Goal: Information Seeking & Learning: Learn about a topic

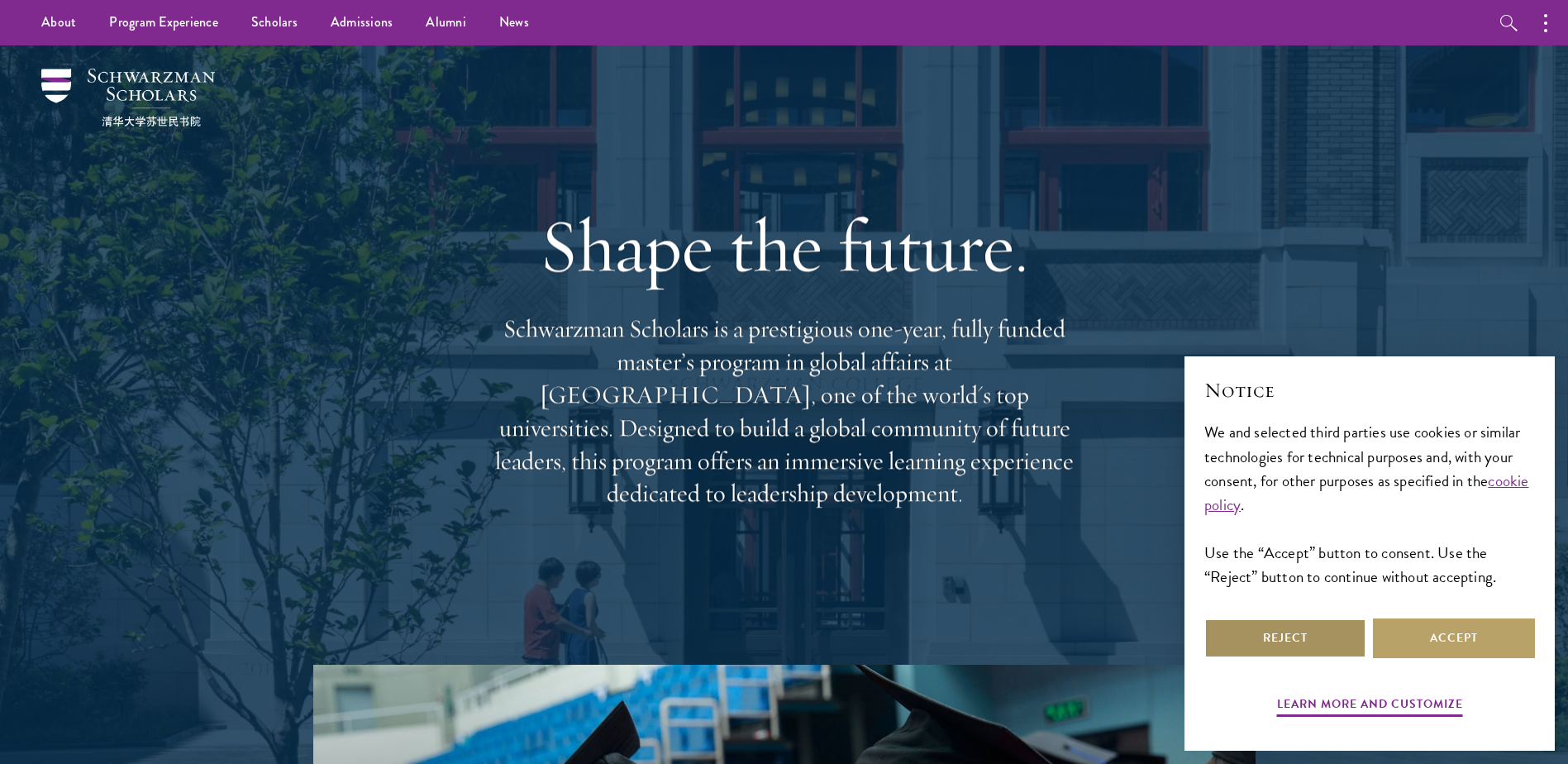
click at [1323, 645] on button "Reject" at bounding box center [1286, 638] width 162 height 40
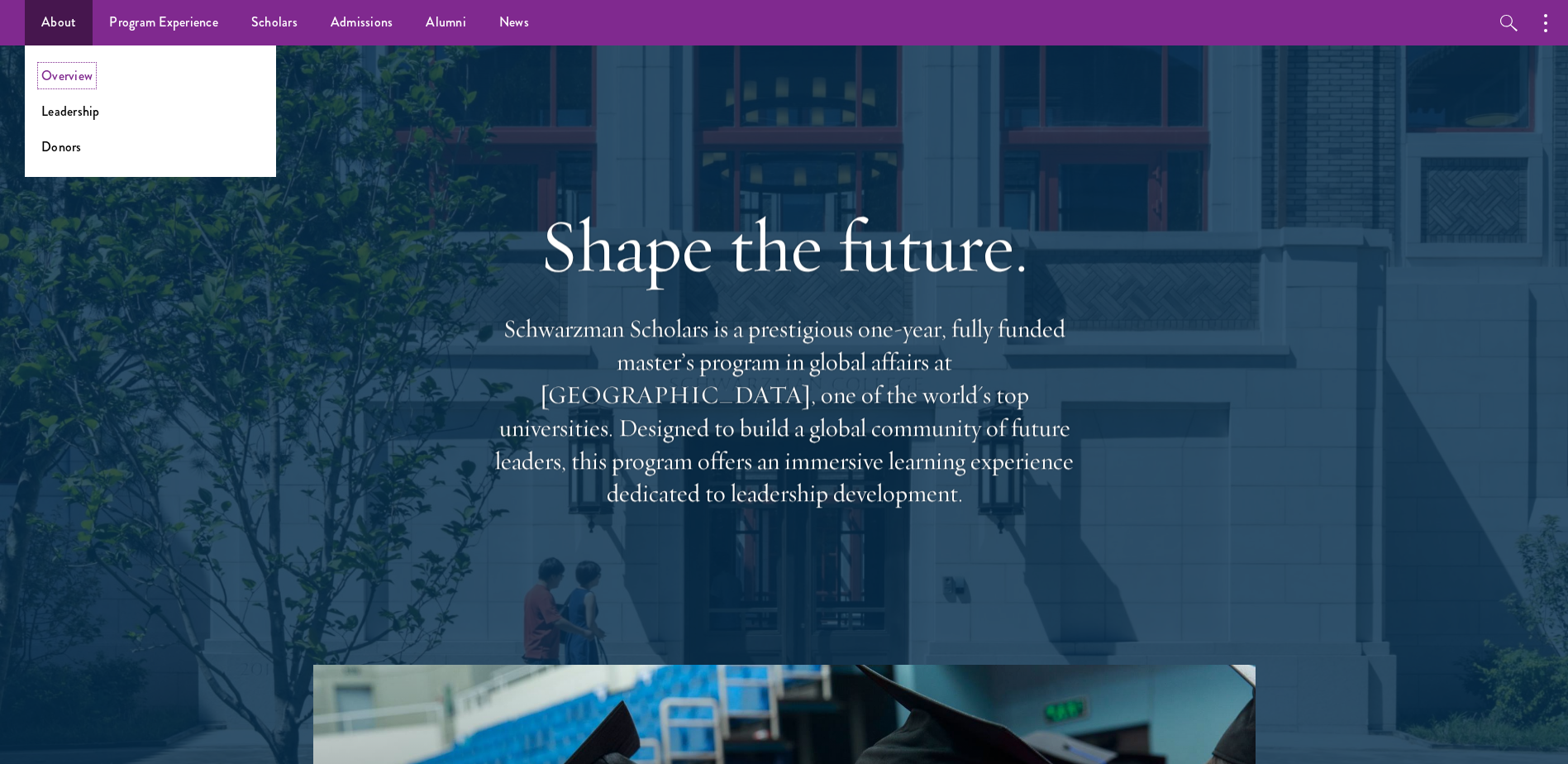
click at [67, 73] on link "Overview" at bounding box center [67, 76] width 51 height 19
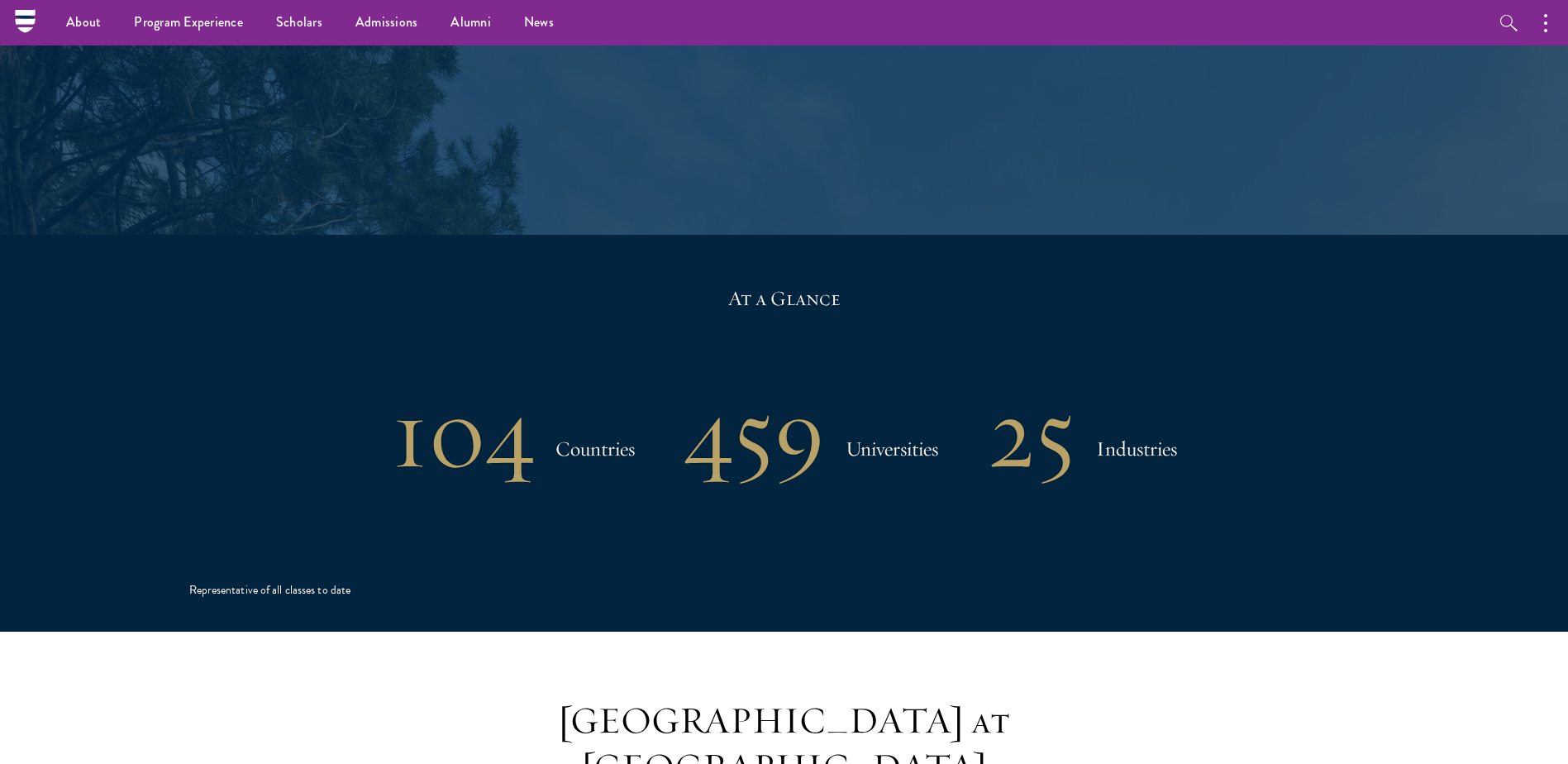
scroll to position [2644, 0]
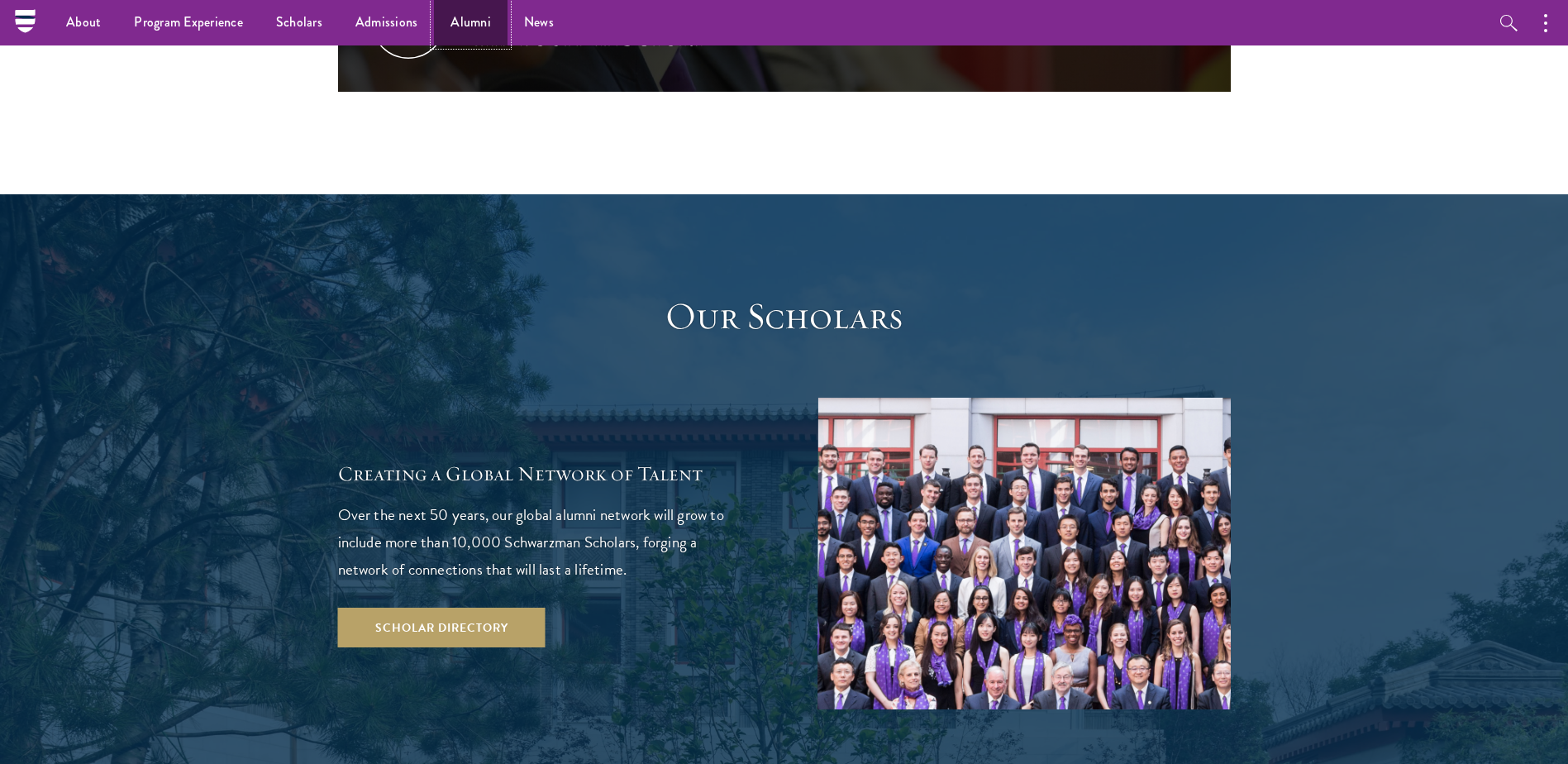
click at [478, 20] on link "Alumni" at bounding box center [471, 22] width 74 height 46
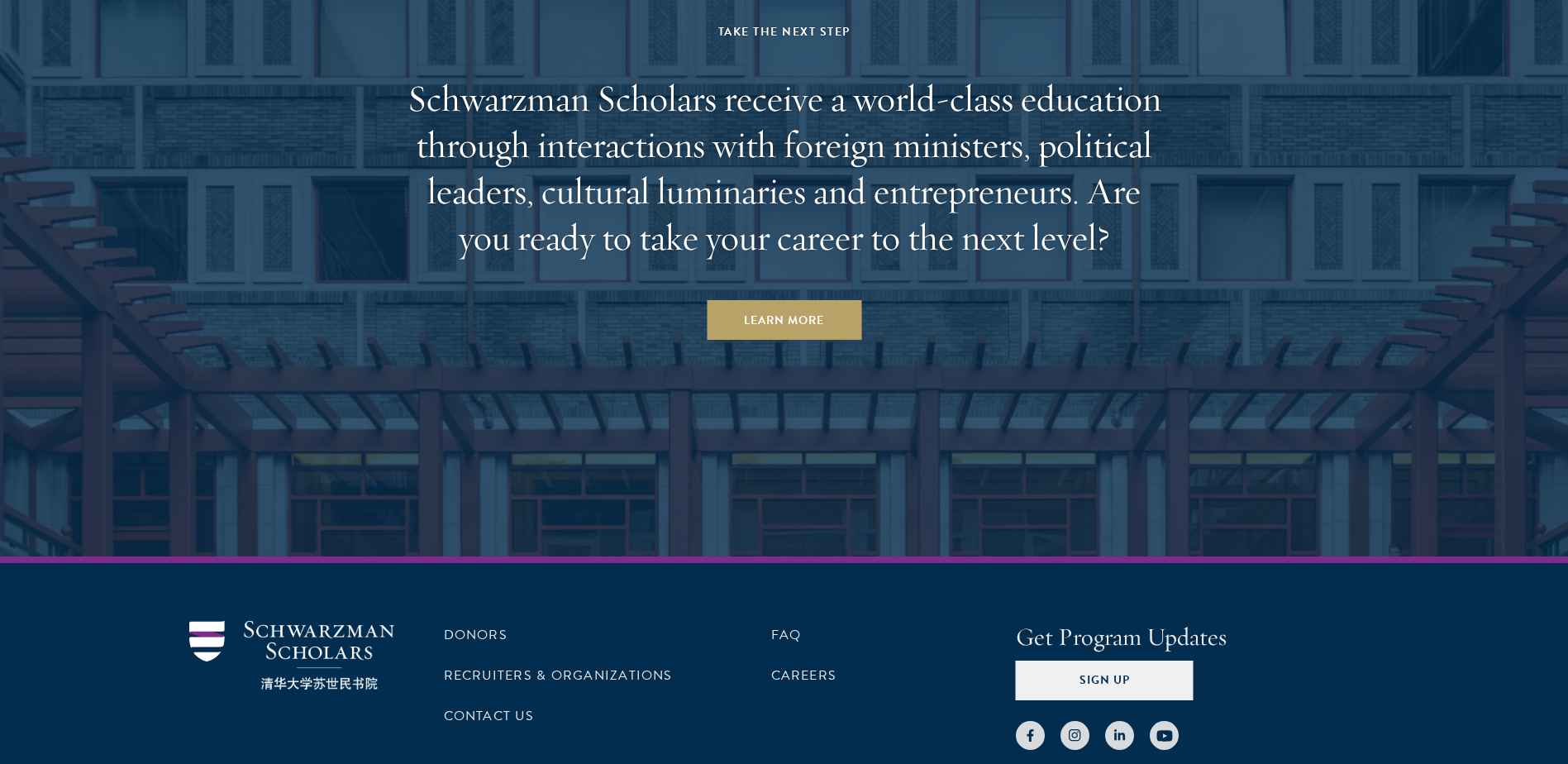
scroll to position [7190, 0]
